Goal: Task Accomplishment & Management: Use online tool/utility

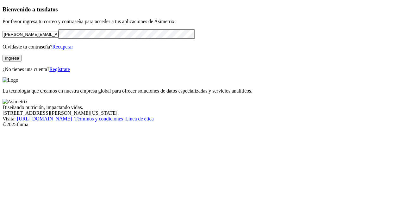
drag, startPoint x: 73, startPoint y: 47, endPoint x: 0, endPoint y: 49, distance: 73.2
click at [3, 49] on div "Bienvenido a tus datos Por favor ingresa tu correo y contraseña para acceder a …" at bounding box center [203, 39] width 400 height 66
type input "[PERSON_NAME][EMAIL_ADDRESS][DOMAIN_NAME]"
click at [3, 52] on div "Bienvenido a tus datos Por favor ingresa tu correo y contraseña para acceder a …" at bounding box center [203, 39] width 400 height 66
click input "submit" at bounding box center [0, 0] width 0 height 0
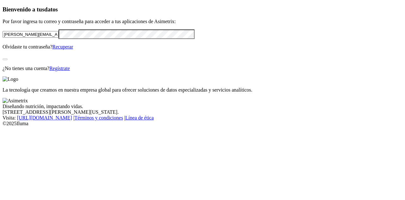
click at [82, 71] on div "Bienvenido a tus datos Por favor ingresa tu correo y contraseña para acceder a …" at bounding box center [203, 38] width 400 height 65
